Goal: Navigation & Orientation: Find specific page/section

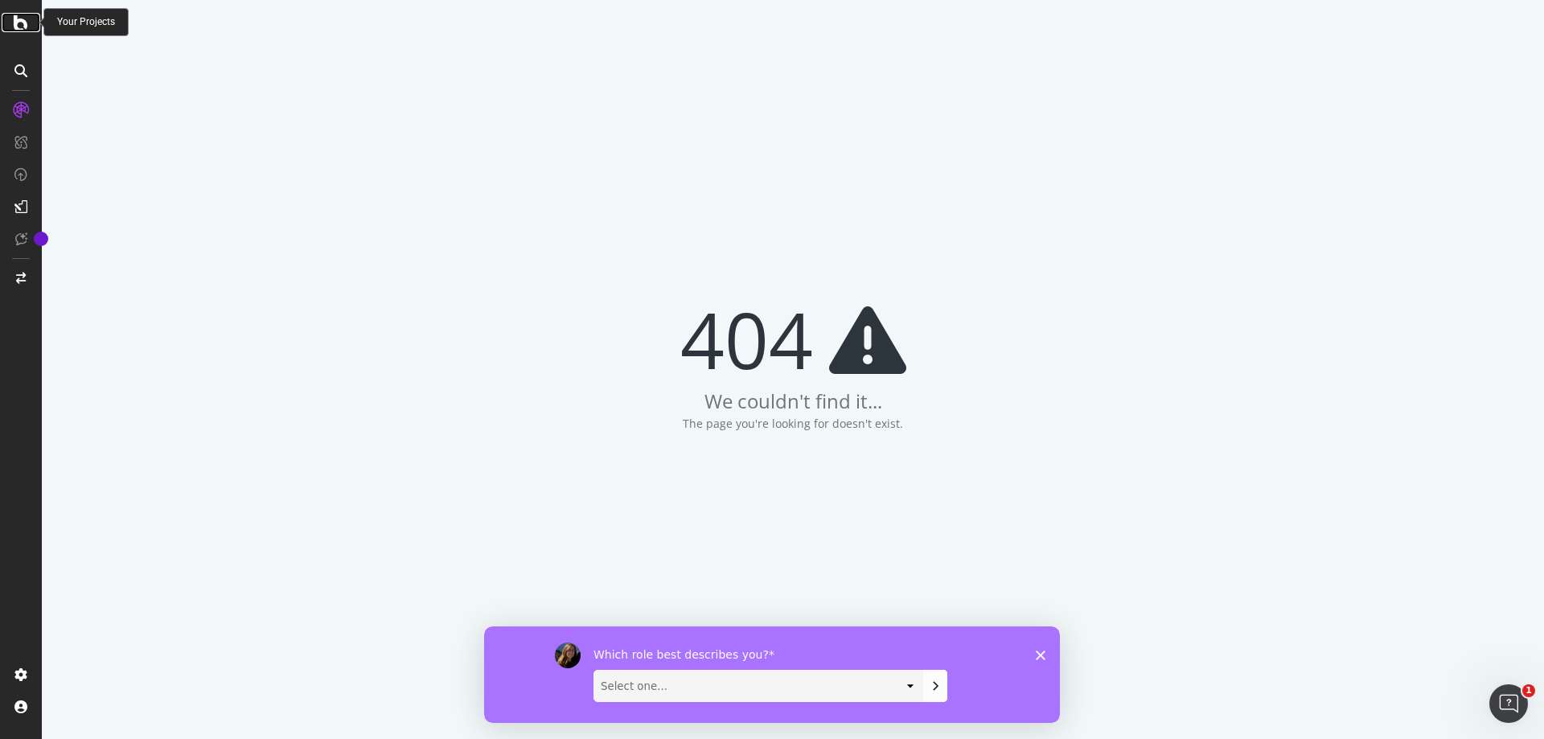
click at [16, 22] on icon at bounding box center [21, 22] width 14 height 19
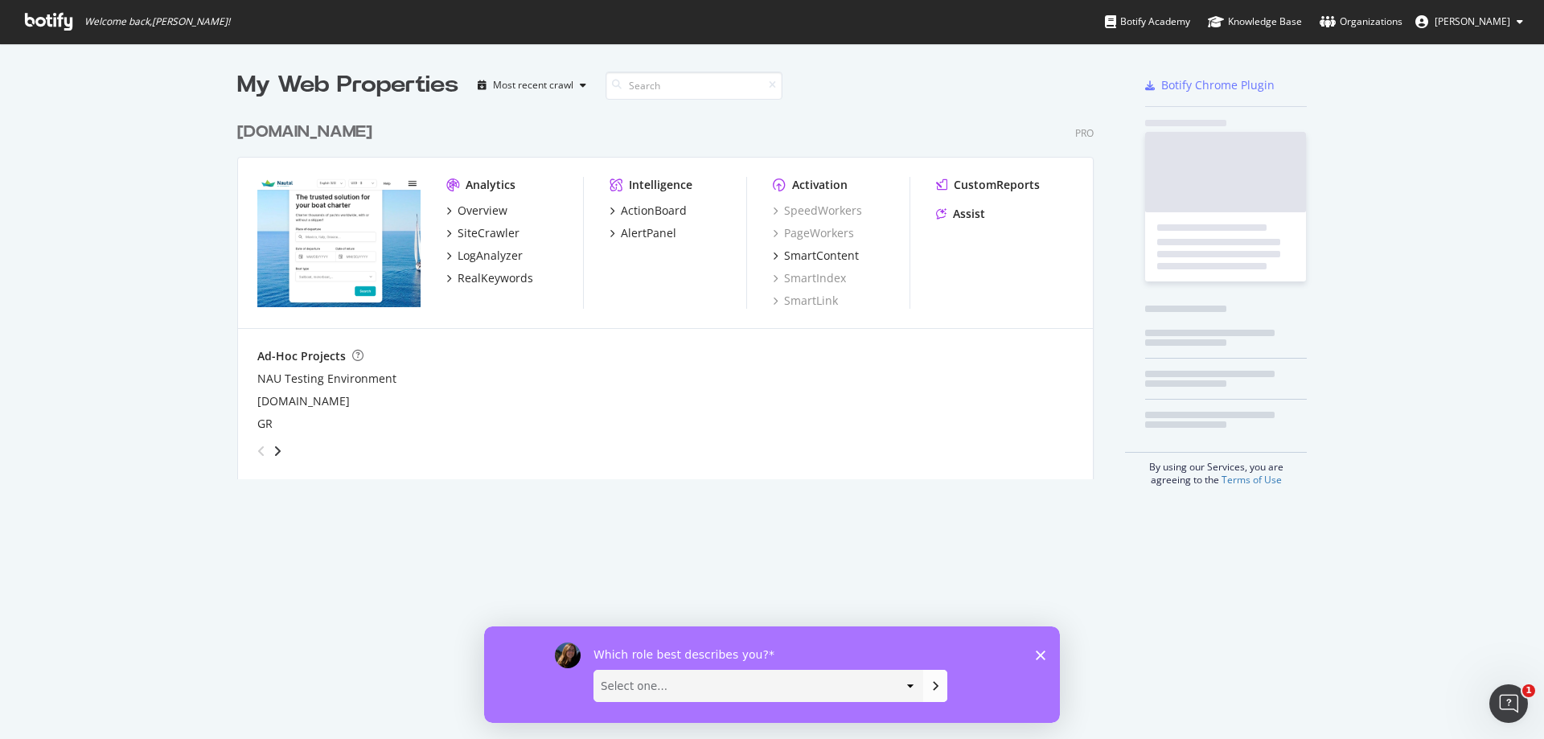
scroll to position [366, 857]
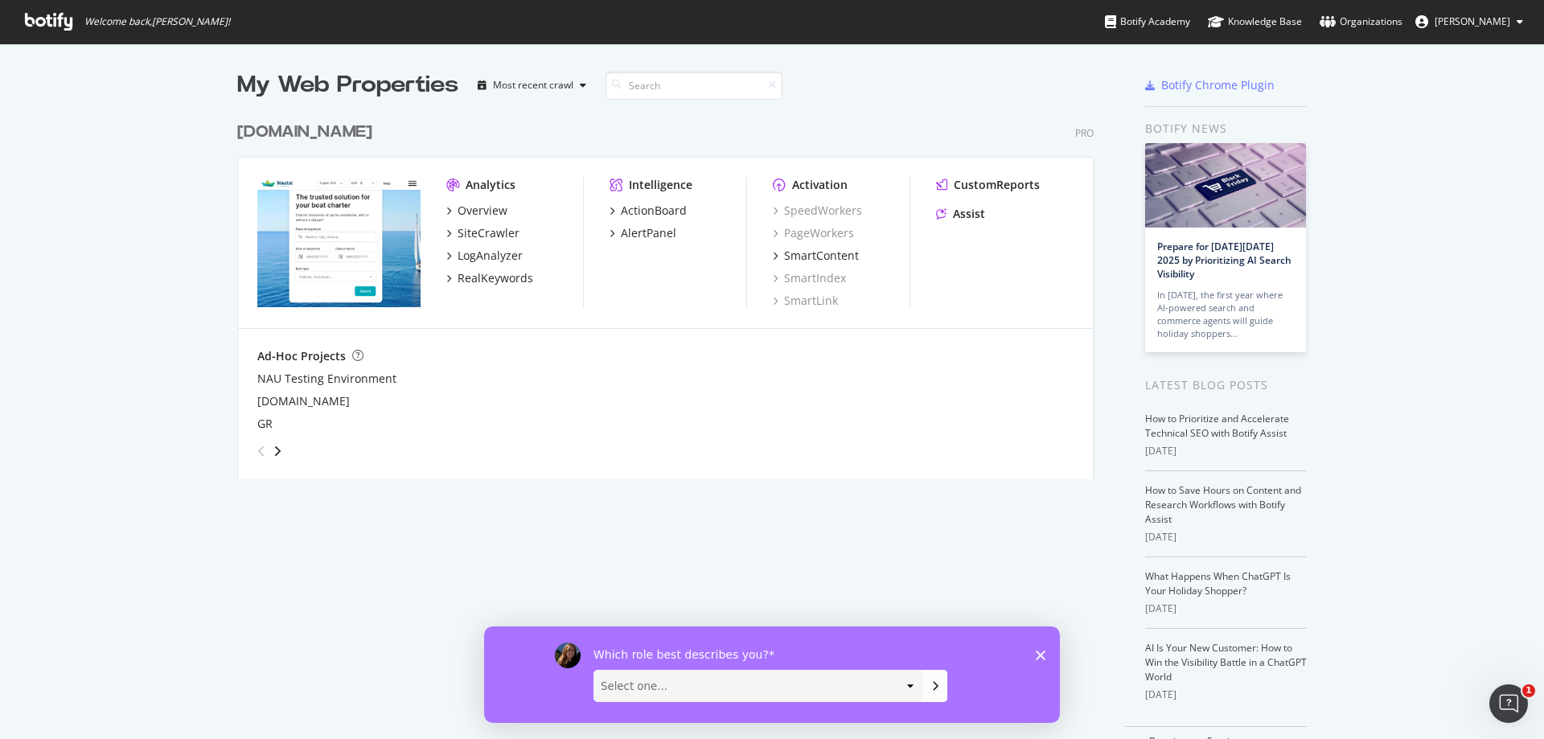
click at [1045, 655] on icon "Fermer l'enquête" at bounding box center [1041, 655] width 10 height 10
